Goal: Transaction & Acquisition: Purchase product/service

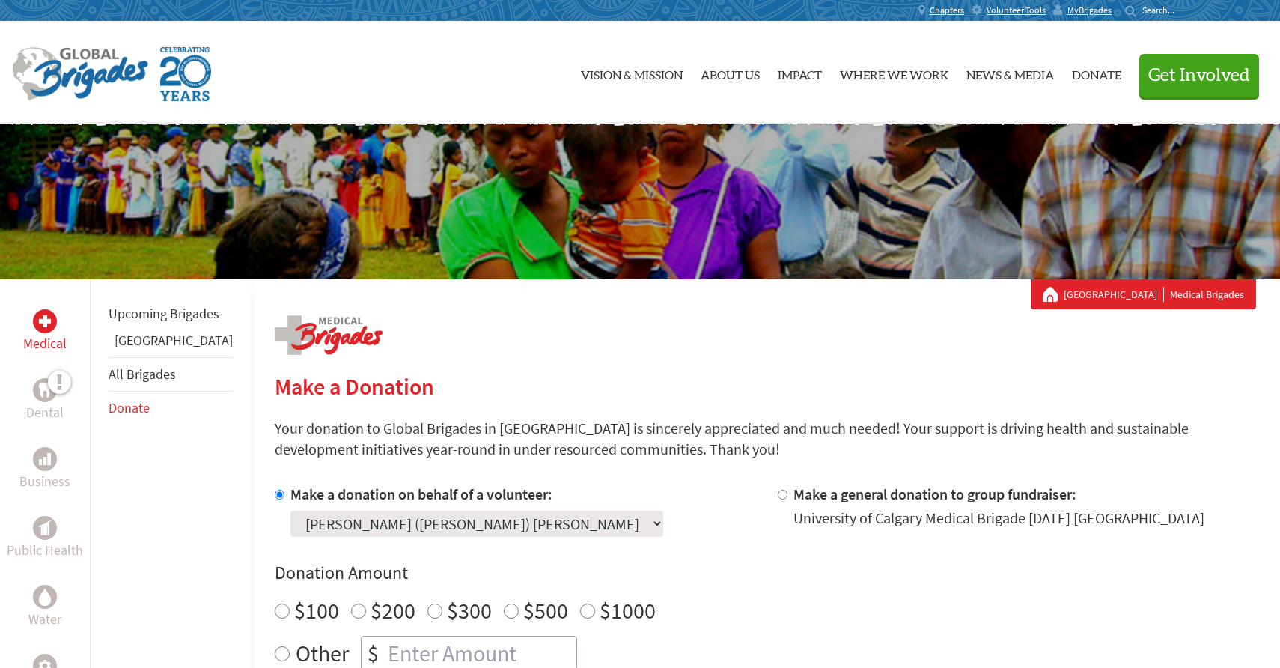
click at [275, 603] on input "$100" at bounding box center [282, 610] width 15 height 15
radio input "true"
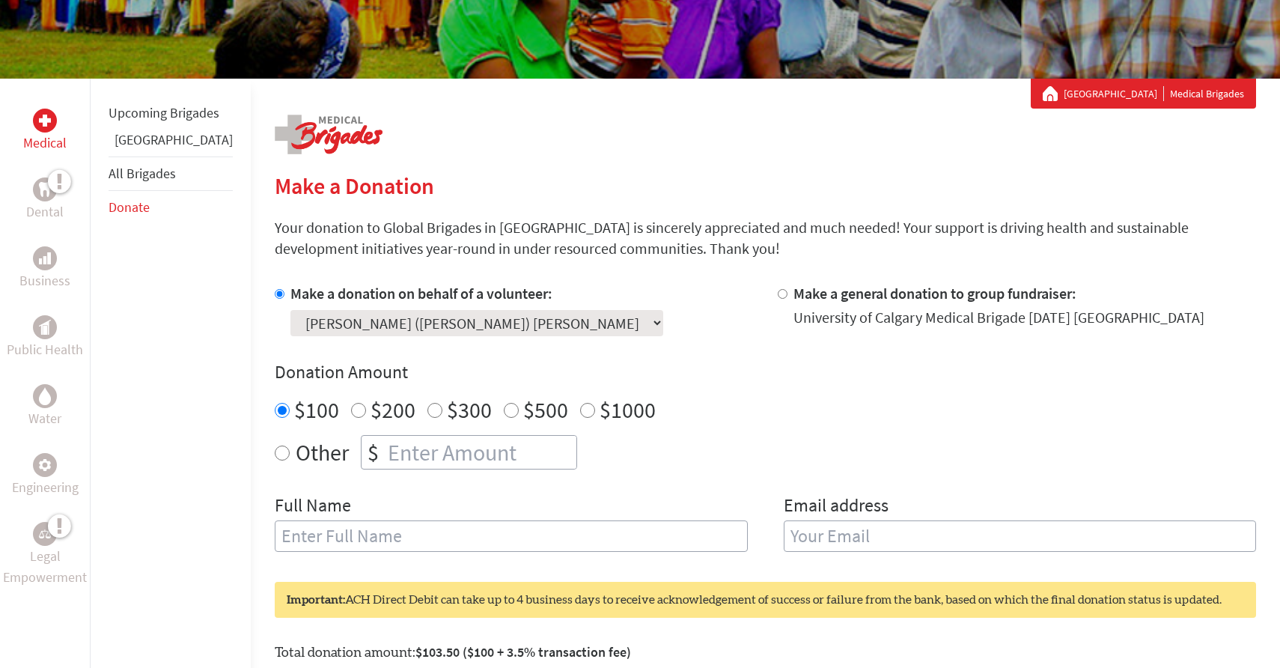
scroll to position [277, 0]
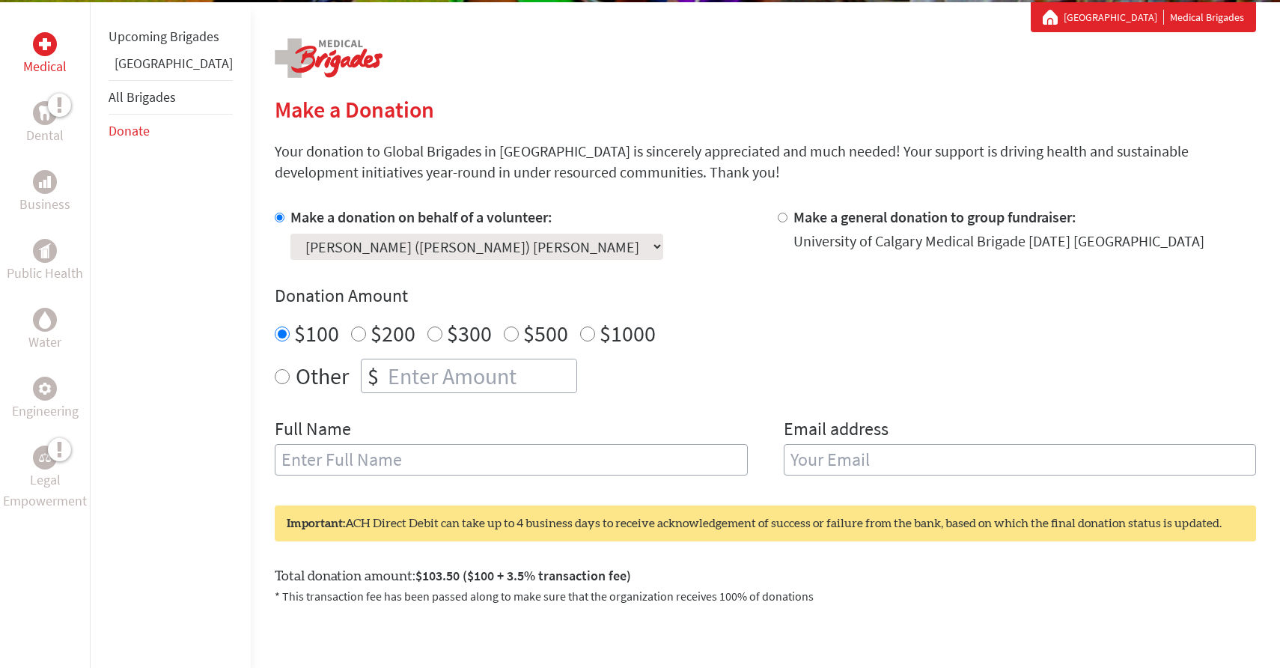
click at [288, 452] on input "text" at bounding box center [511, 459] width 473 height 31
click at [308, 446] on input "text" at bounding box center [511, 459] width 473 height 31
type input "[PERSON_NAME] ([PERSON_NAME]) [PERSON_NAME]"
type input "[EMAIL_ADDRESS][DOMAIN_NAME]"
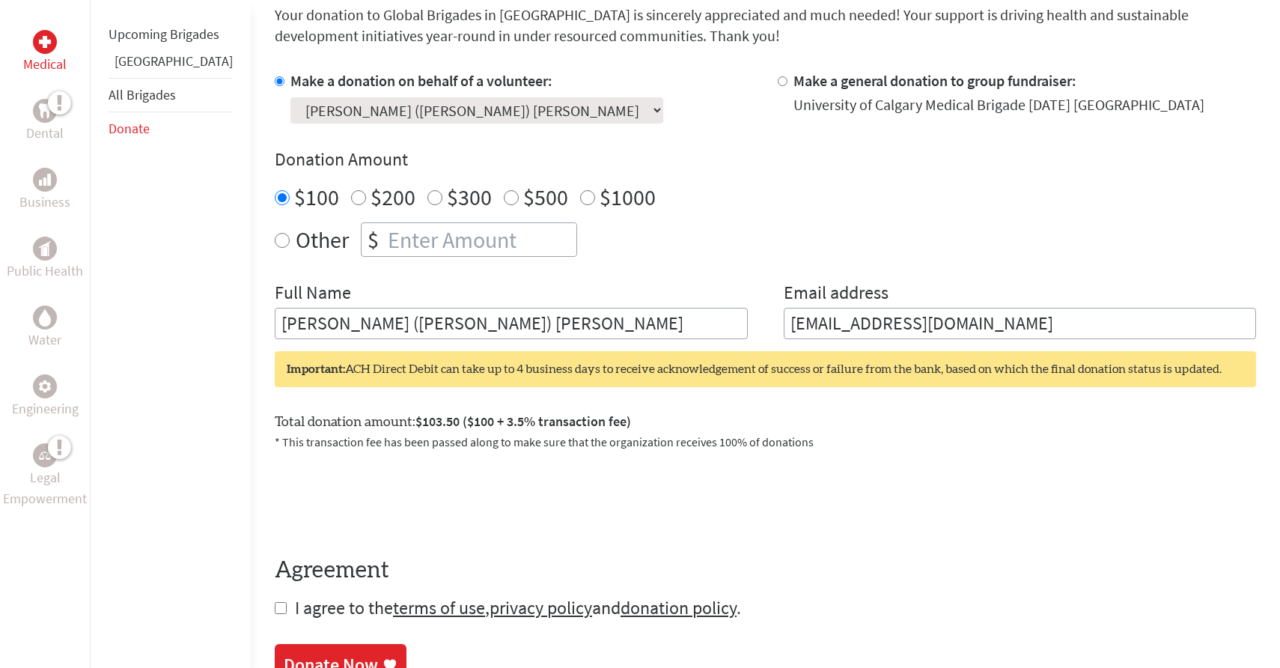
scroll to position [594, 0]
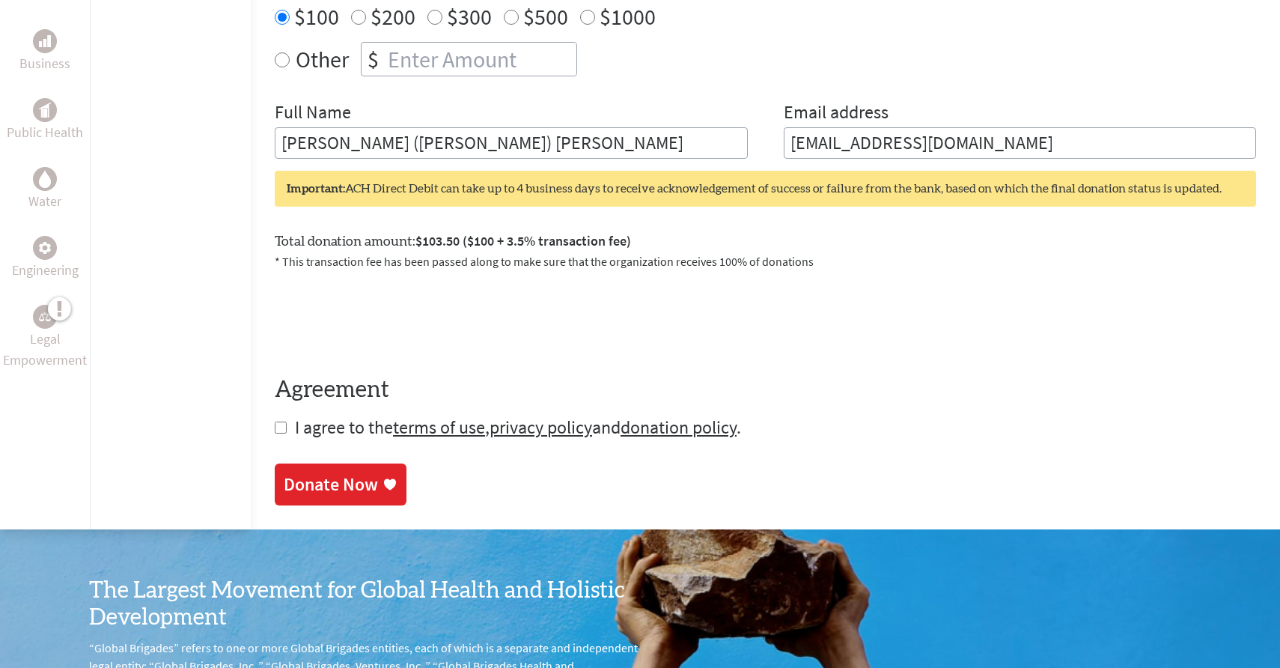
click at [275, 431] on input "checkbox" at bounding box center [281, 428] width 12 height 12
checkbox input "true"
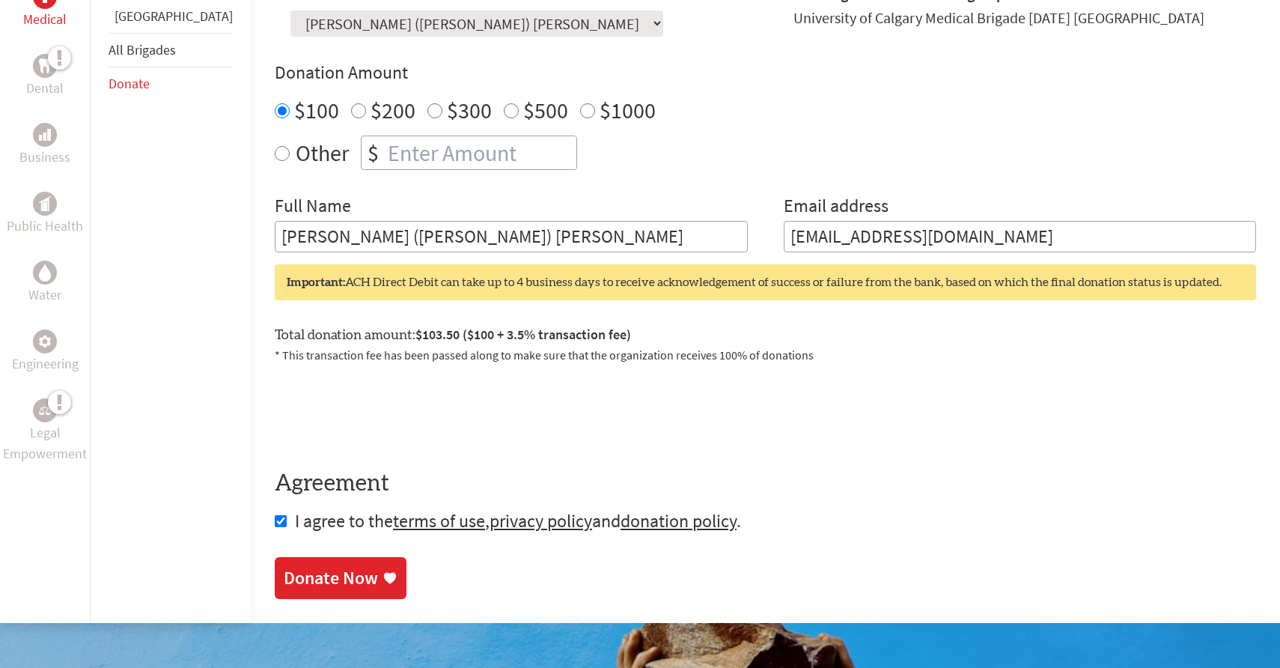
scroll to position [502, 0]
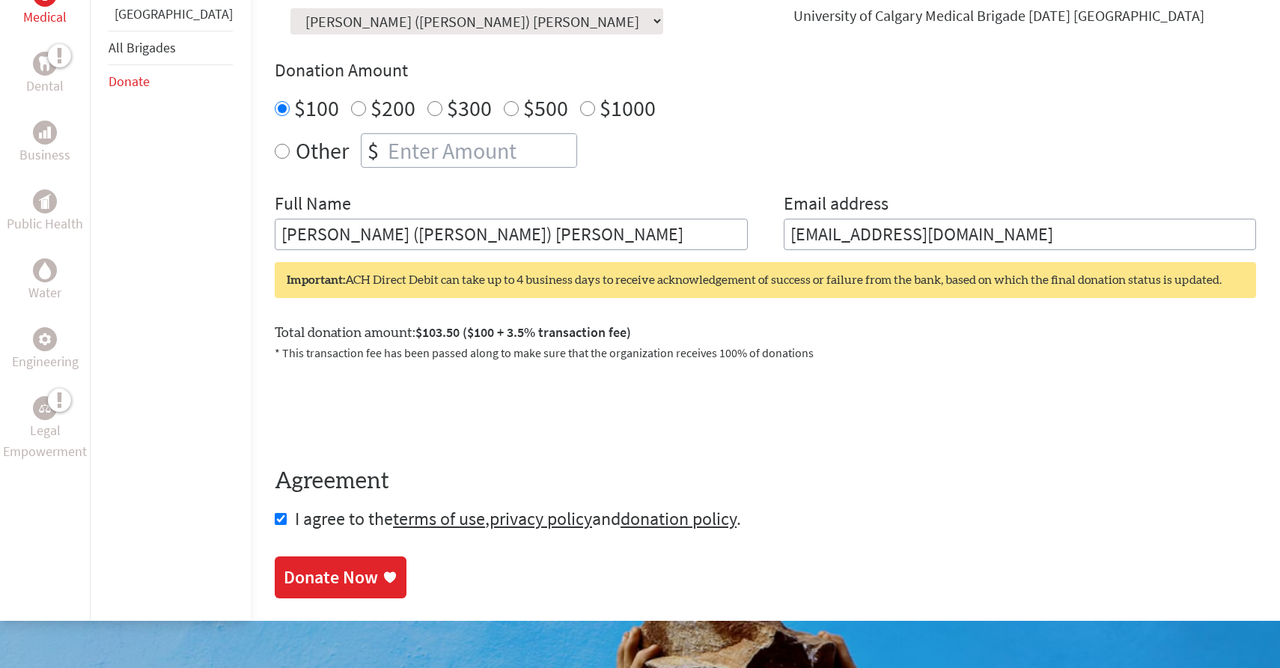
click at [284, 568] on div "Donate Now" at bounding box center [331, 577] width 94 height 24
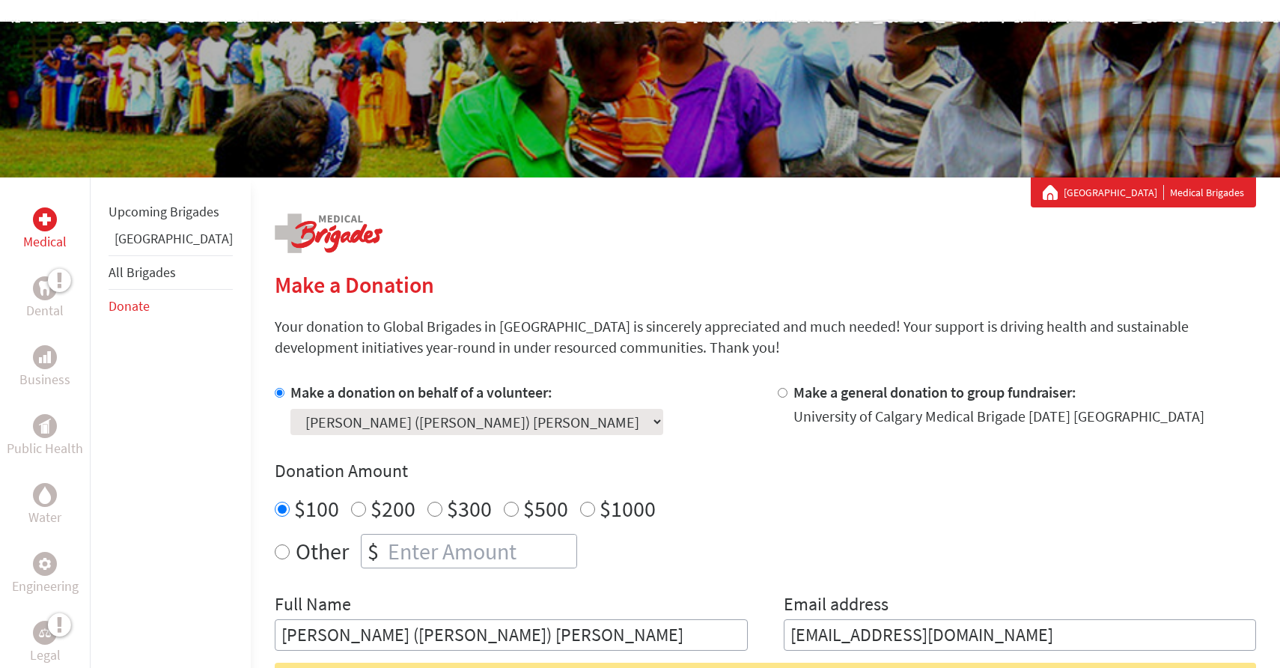
scroll to position [252, 0]
